Goal: Task Accomplishment & Management: Manage account settings

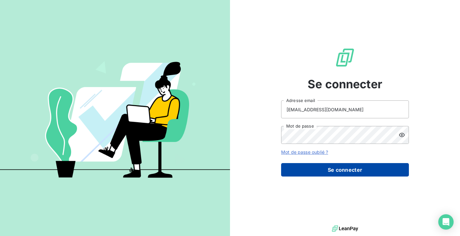
click at [350, 173] on button "Se connecter" at bounding box center [345, 169] width 128 height 13
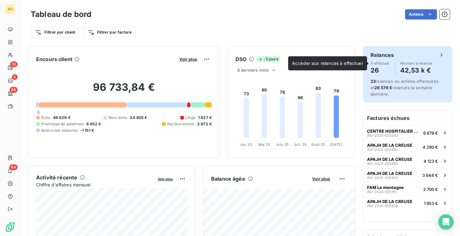
click at [390, 70] on div "À effectuer 26 Montant à relancer 42,53 k €" at bounding box center [408, 68] width 74 height 14
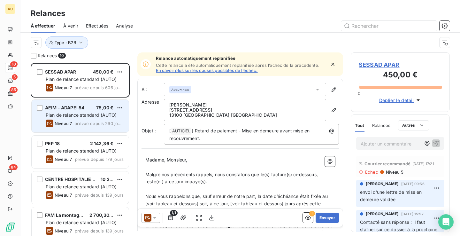
scroll to position [185, 0]
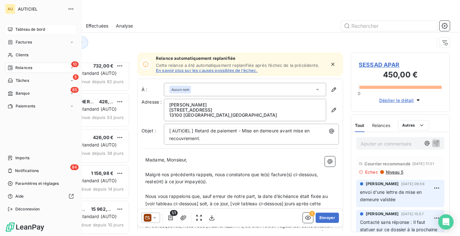
click at [9, 29] on icon at bounding box center [10, 29] width 4 height 4
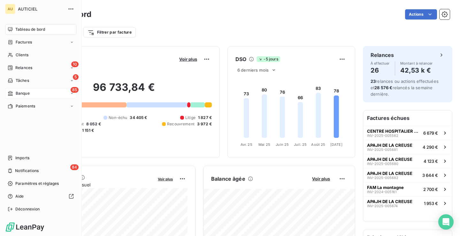
click at [12, 94] on icon at bounding box center [10, 93] width 5 height 5
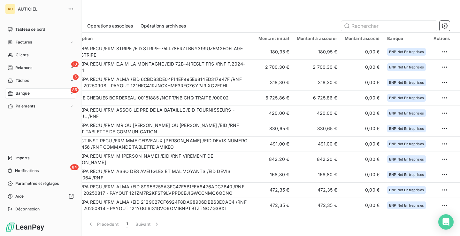
click at [13, 27] on div "Tableau de bord" at bounding box center [40, 29] width 71 height 10
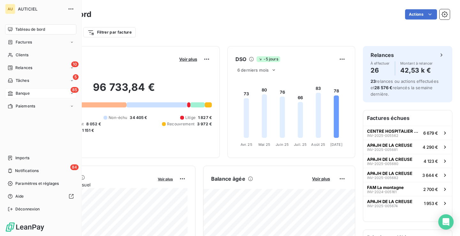
click at [28, 97] on div "85 Banque" at bounding box center [40, 93] width 71 height 10
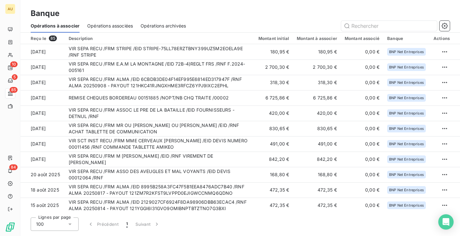
click at [111, 29] on span "Opérations associées" at bounding box center [110, 26] width 46 height 6
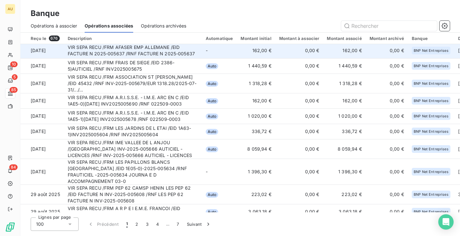
scroll to position [55, 0]
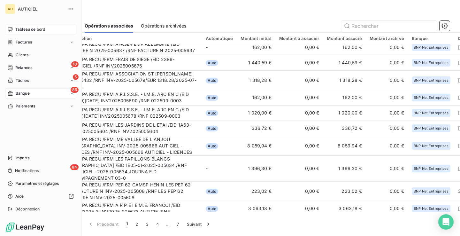
click at [13, 27] on div "Tableau de bord" at bounding box center [40, 29] width 71 height 10
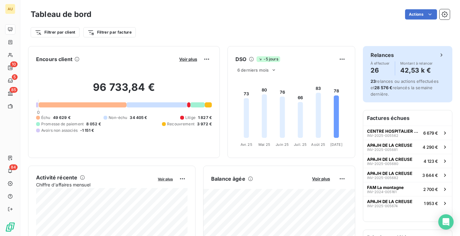
click at [403, 81] on span "23 relances ou actions effectuées et 28 576 € relancés la semaine dernière." at bounding box center [405, 88] width 68 height 18
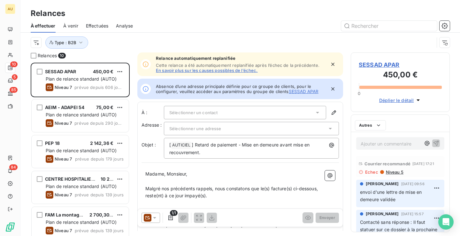
scroll to position [173, 99]
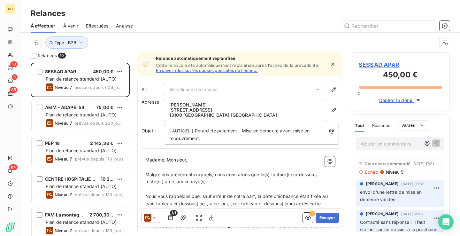
click at [98, 26] on span "Effectuées" at bounding box center [97, 26] width 23 height 6
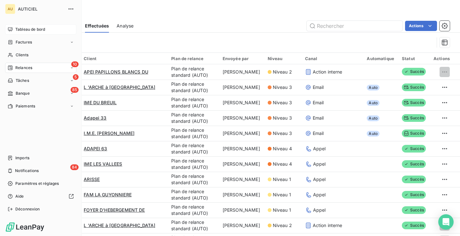
click at [17, 28] on span "Tableau de bord" at bounding box center [30, 30] width 30 height 6
